Goal: Task Accomplishment & Management: Complete application form

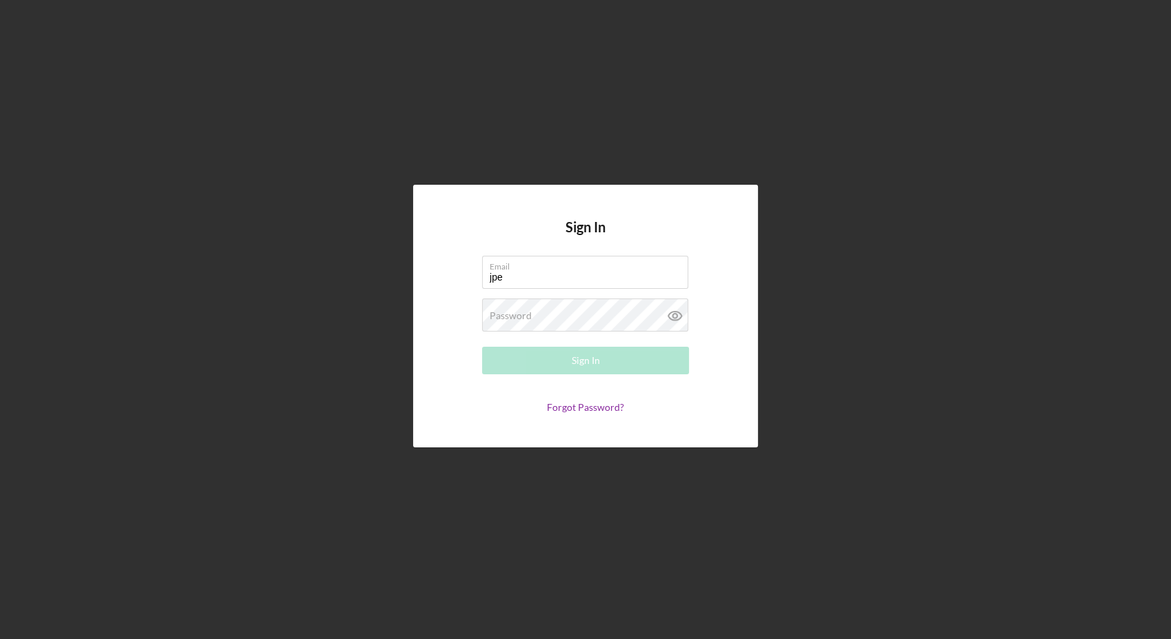
type input "[EMAIL_ADDRESS][DOMAIN_NAME]"
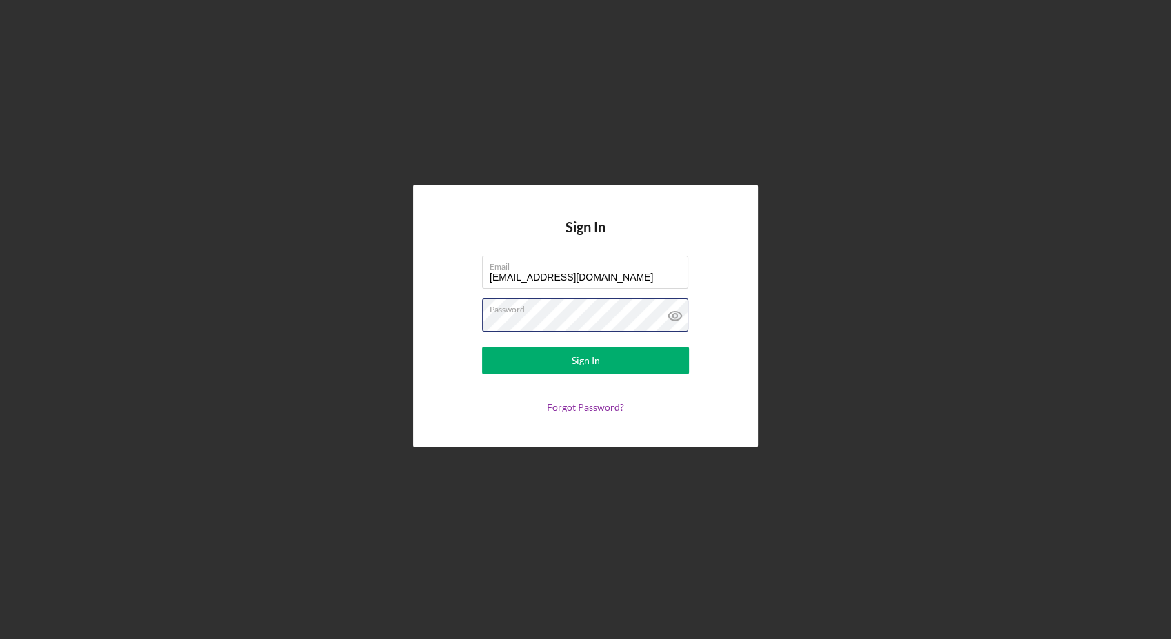
click at [482, 347] on button "Sign In" at bounding box center [585, 361] width 207 height 28
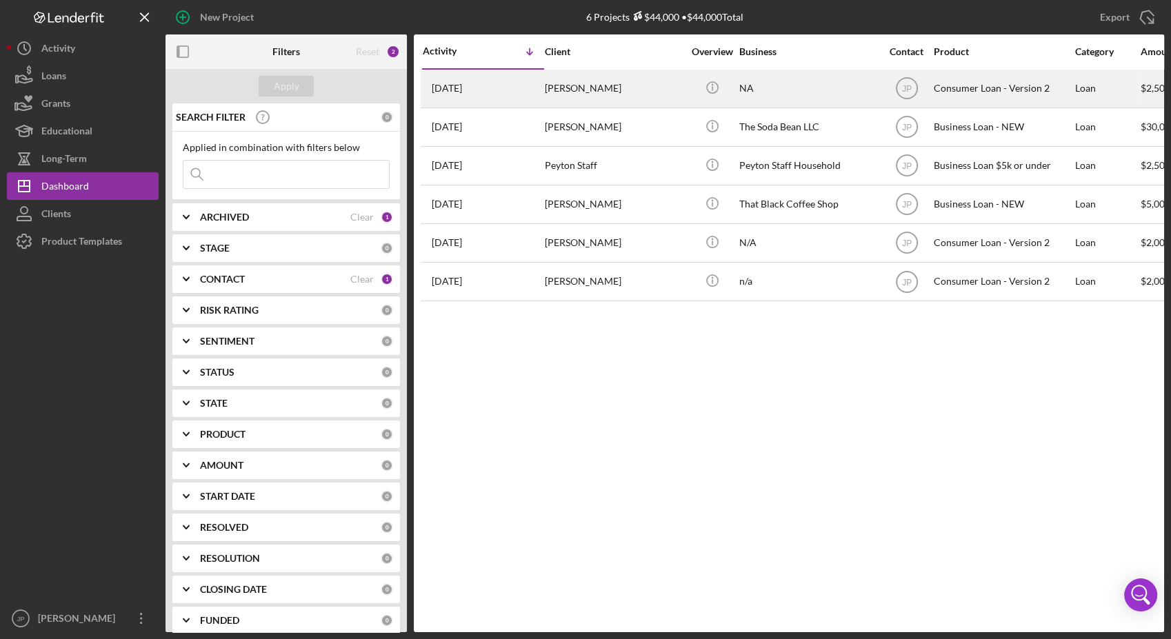
click at [514, 91] on div "[DATE] [PERSON_NAME]" at bounding box center [483, 88] width 121 height 37
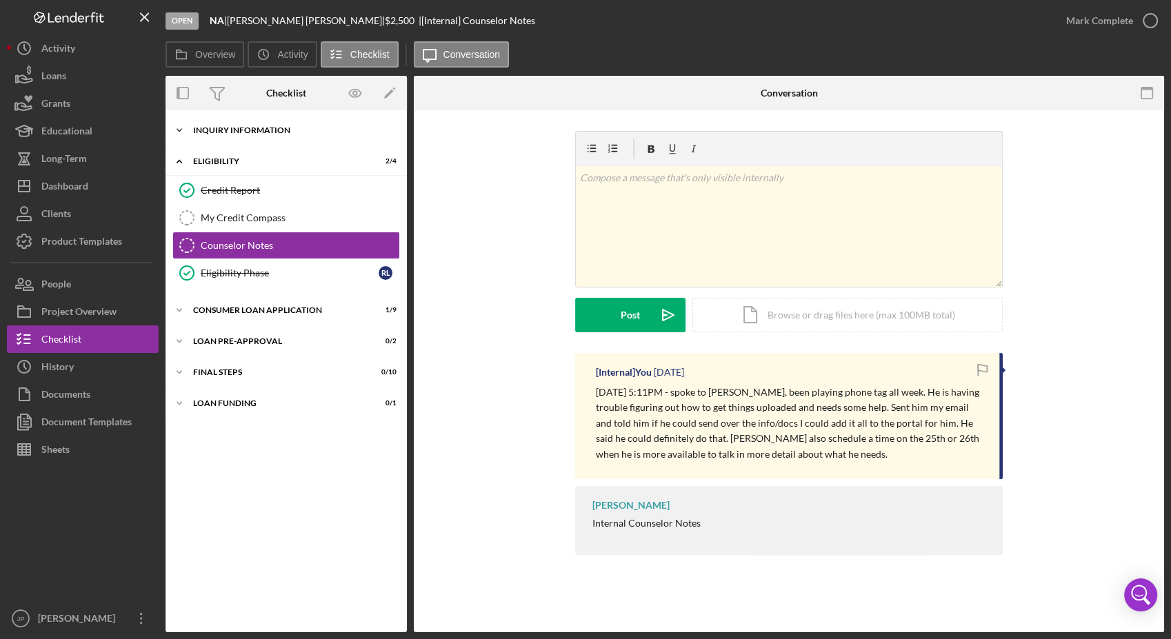
click at [278, 135] on div "Icon/Expander Inquiry Information 3 / 8" at bounding box center [285, 131] width 241 height 28
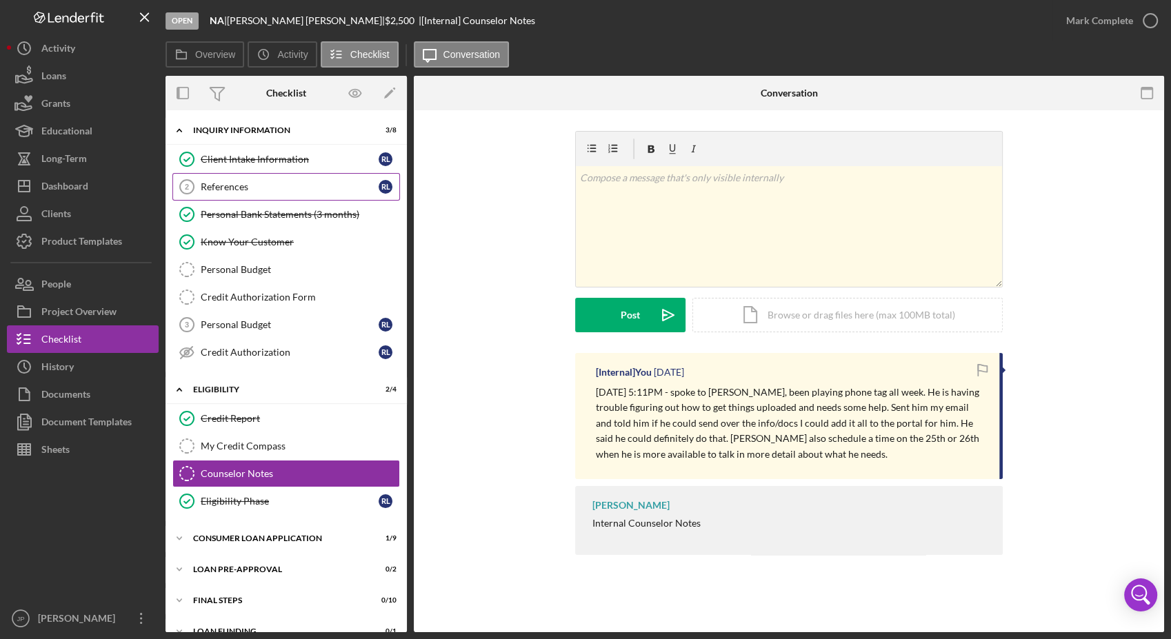
click at [250, 182] on div "References" at bounding box center [290, 186] width 178 height 11
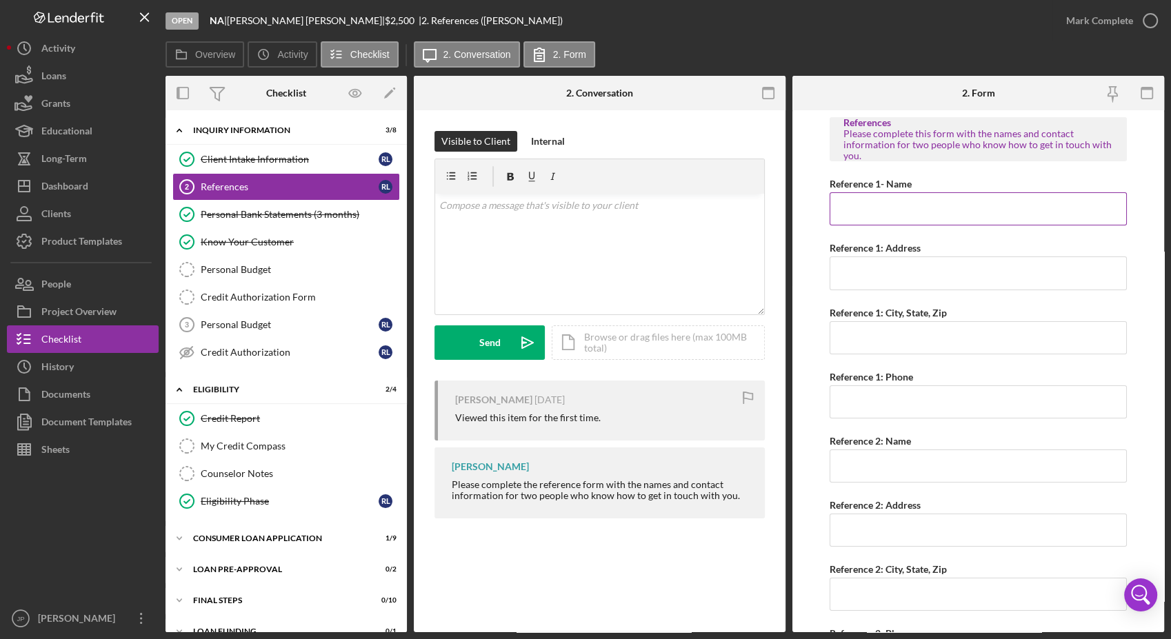
click at [858, 207] on input "Reference 1- Name" at bounding box center [977, 208] width 297 height 33
paste input "[PERSON_NAME]"
type input "[PERSON_NAME]"
paste input "[STREET_ADDRESS][PERSON_NAME]"
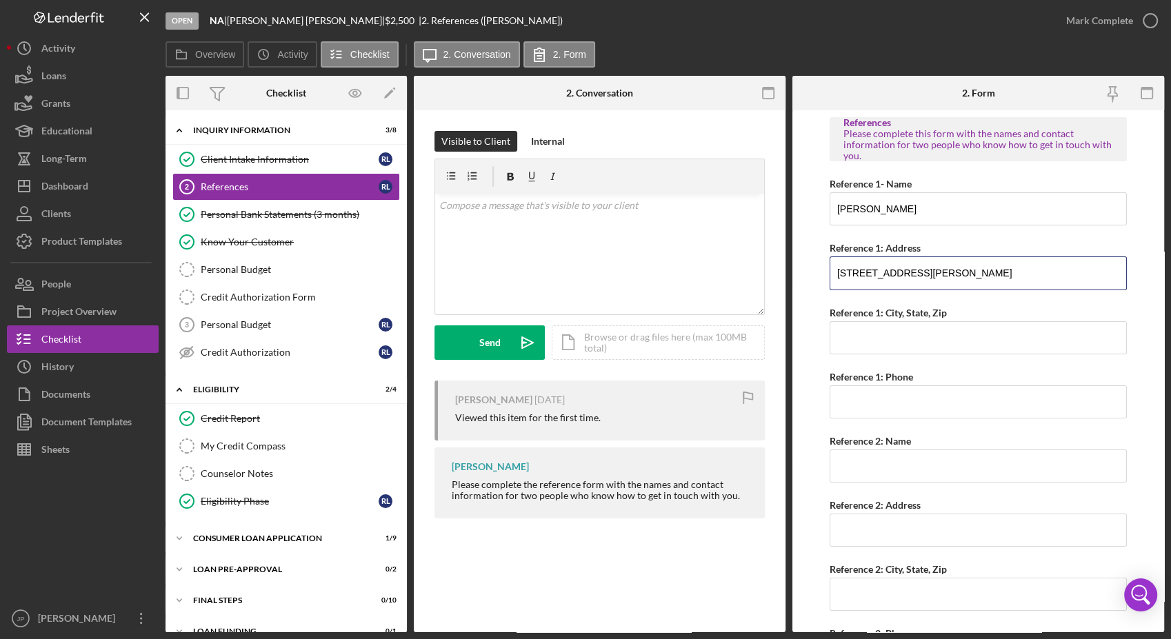
type input "[STREET_ADDRESS][PERSON_NAME]"
paste input "[GEOGRAPHIC_DATA], [GEOGRAPHIC_DATA] 27932"
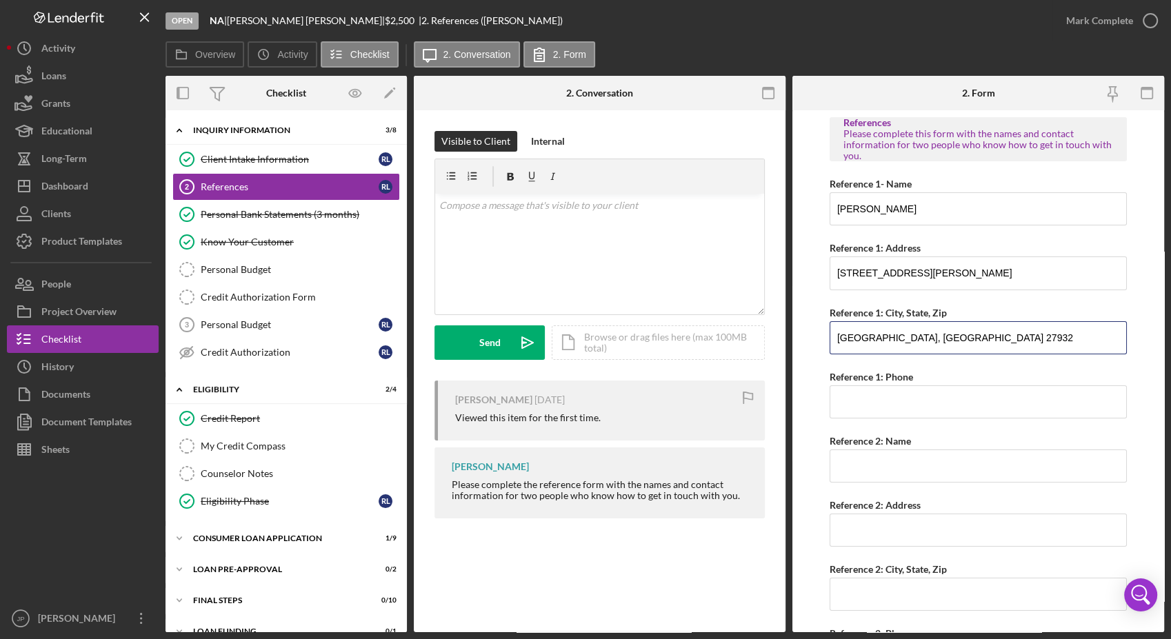
type input "[GEOGRAPHIC_DATA], [GEOGRAPHIC_DATA] 27932"
paste input "[PHONE_NUMBER]"
type input "[PHONE_NUMBER]"
paste input "[PERSON_NAME]"
type input "[PERSON_NAME]"
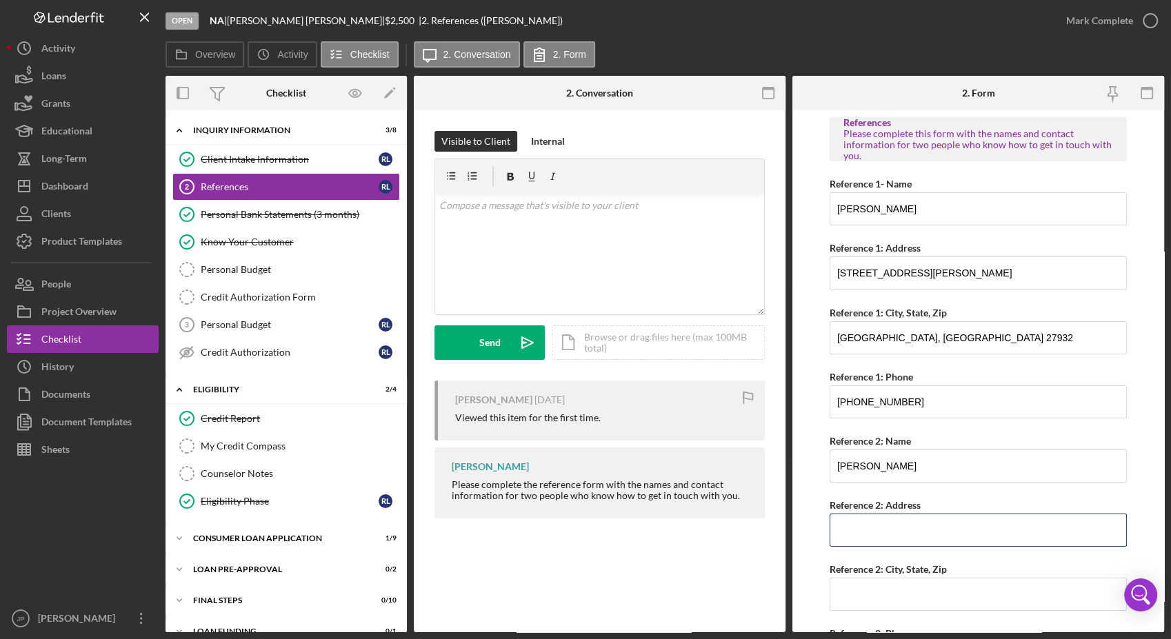
paste input "[STREET_ADDRESS]"
type input "[STREET_ADDRESS]"
paste input "[GEOGRAPHIC_DATA][PERSON_NAME]"
type input "[GEOGRAPHIC_DATA][PERSON_NAME]"
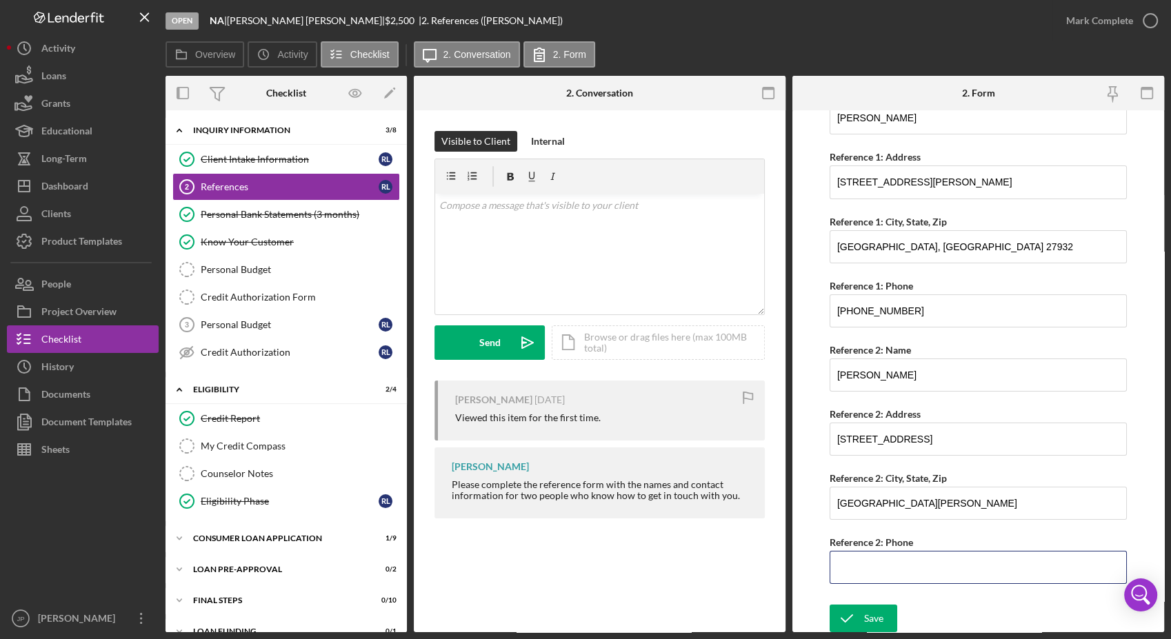
paste input "[PHONE_NUMBER]"
type input "[PHONE_NUMBER]"
click at [881, 622] on div "Save" at bounding box center [873, 619] width 19 height 28
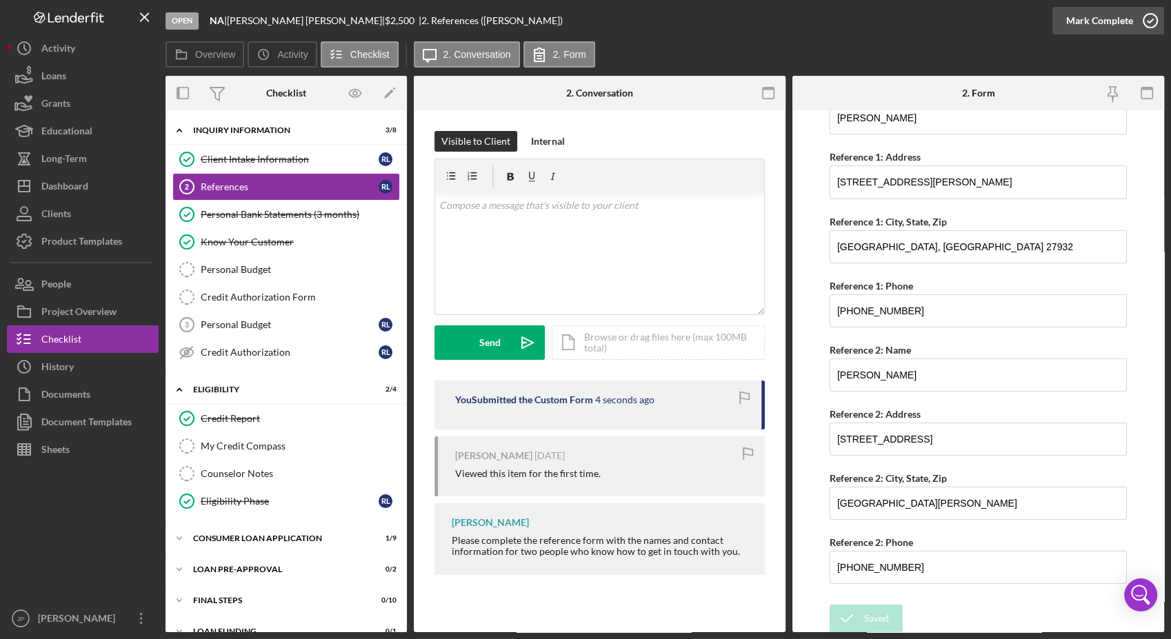
click at [1082, 28] on div "Mark Complete" at bounding box center [1099, 21] width 67 height 28
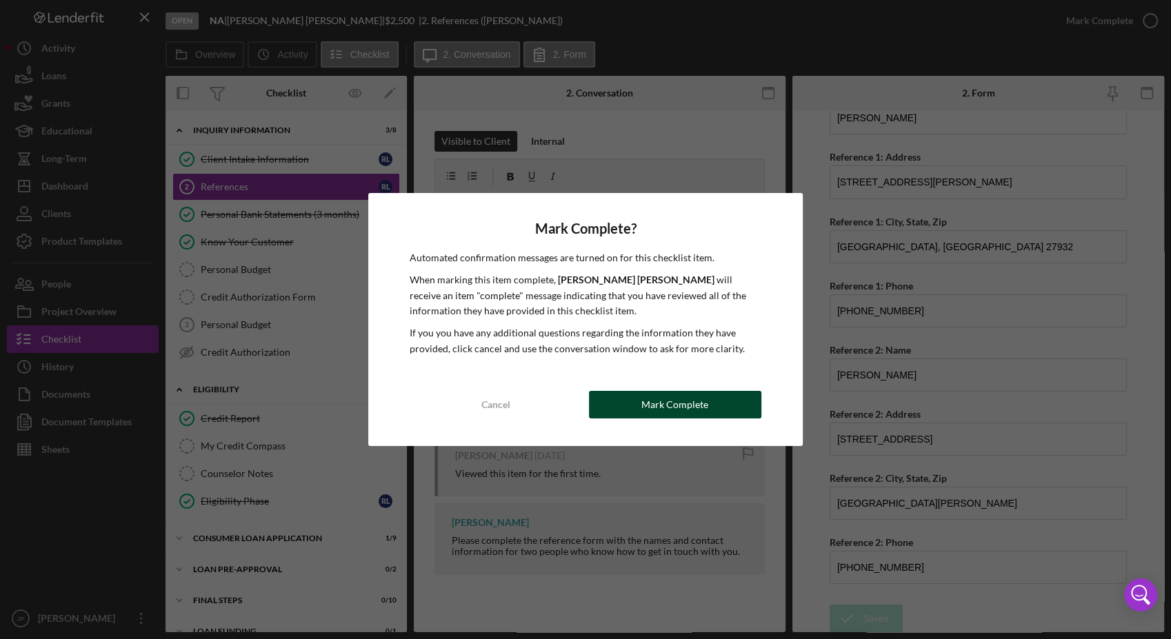
click at [688, 411] on div "Mark Complete" at bounding box center [674, 405] width 67 height 28
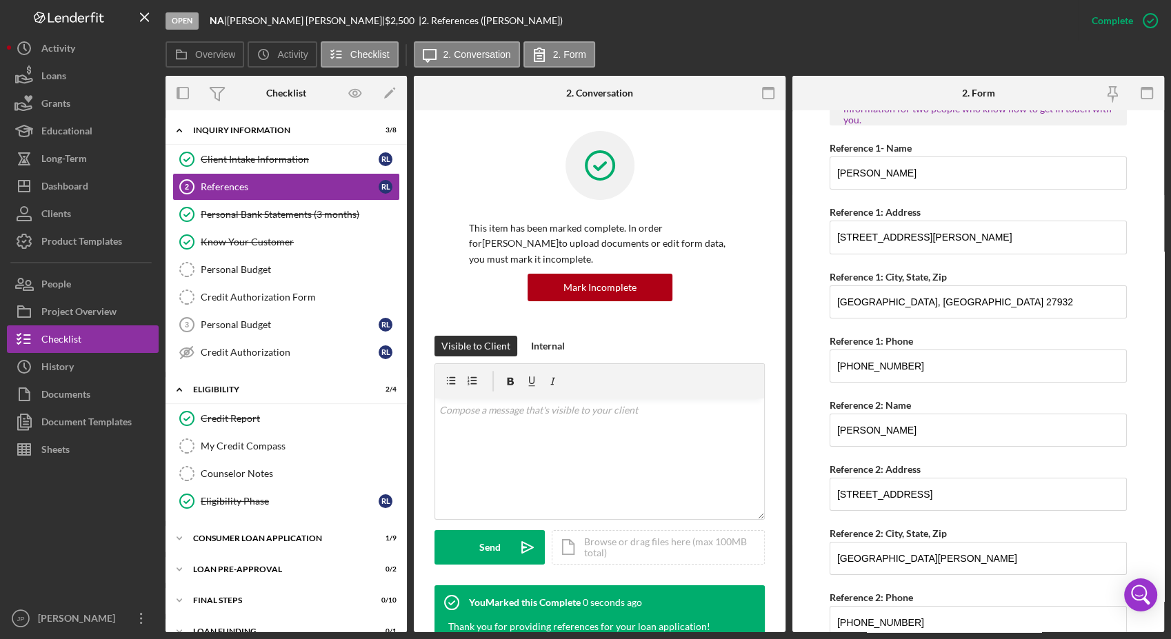
scroll to position [146, 0]
